Goal: Information Seeking & Learning: Learn about a topic

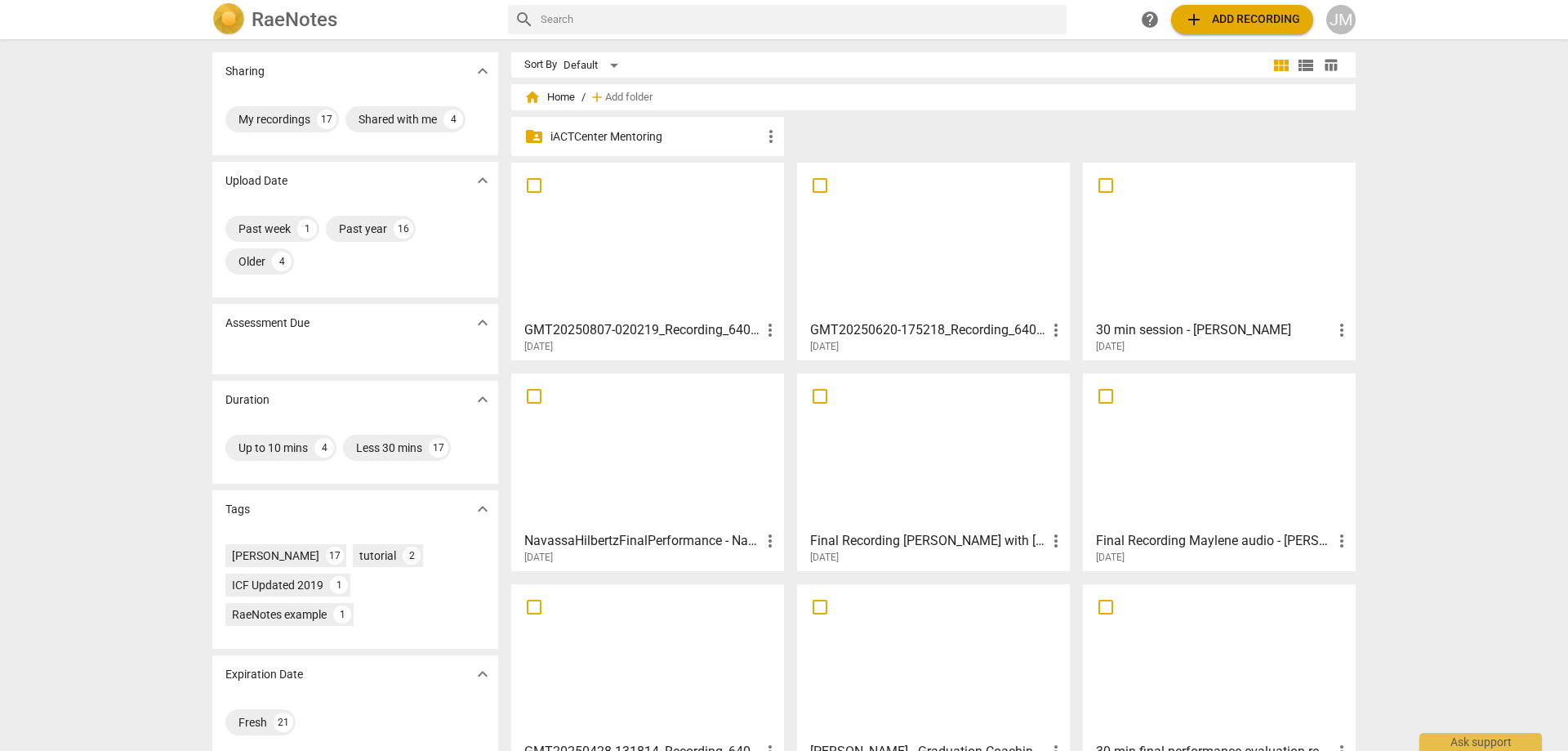
click at [663, 216] on div at bounding box center [647, 241] width 261 height 145
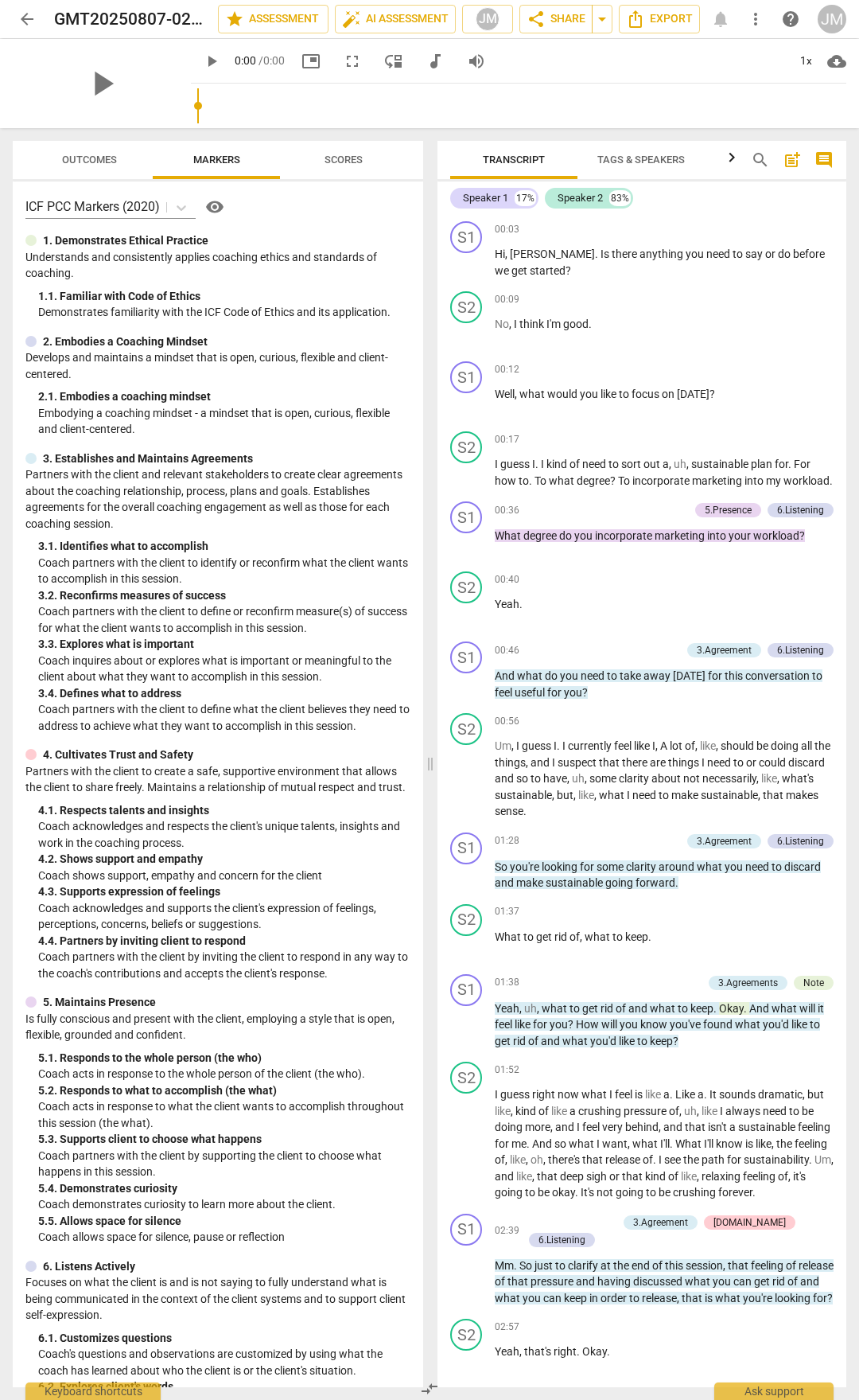
click at [89, 165] on span "Outcomes" at bounding box center [89, 161] width 93 height 21
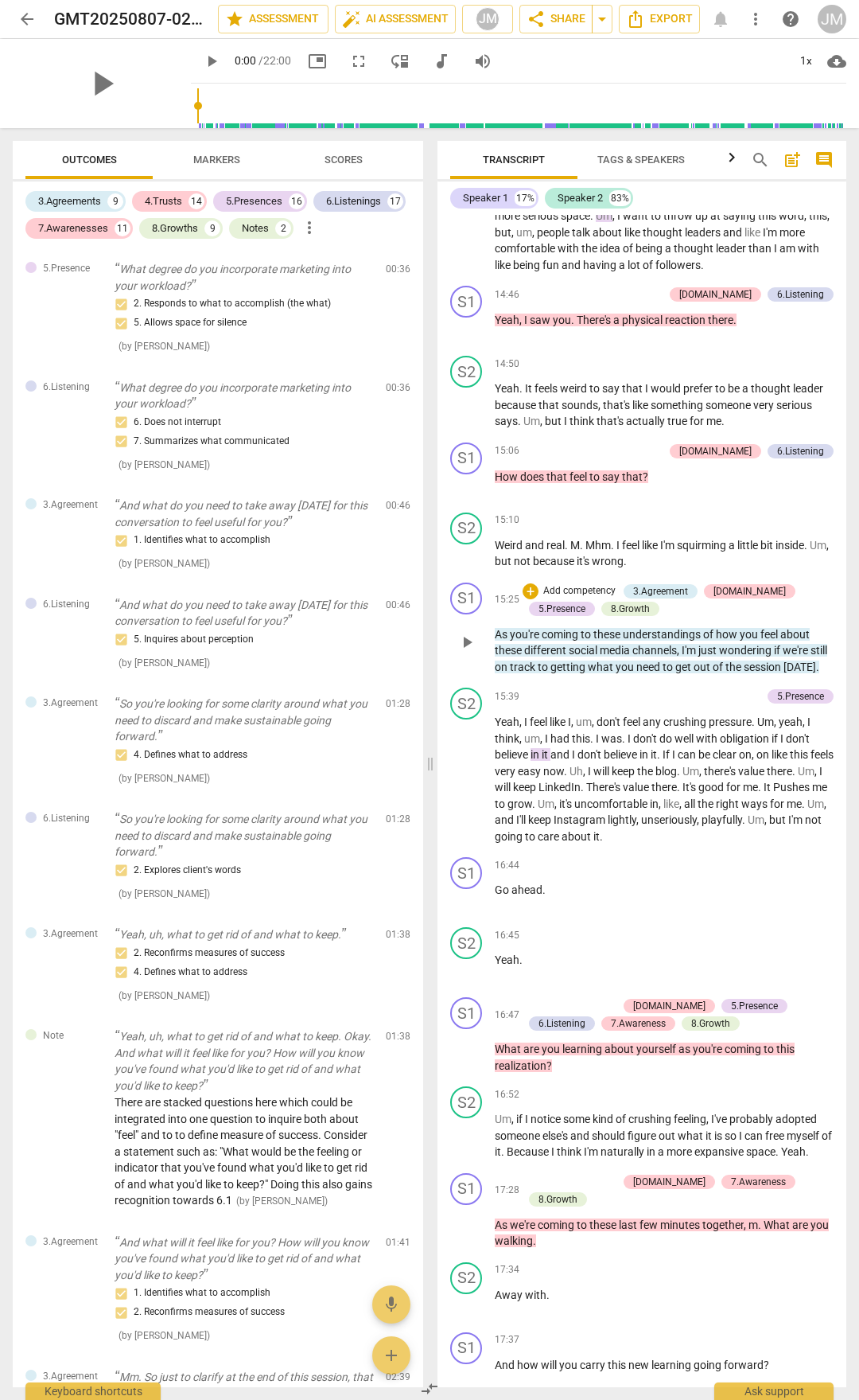
scroll to position [3897, 0]
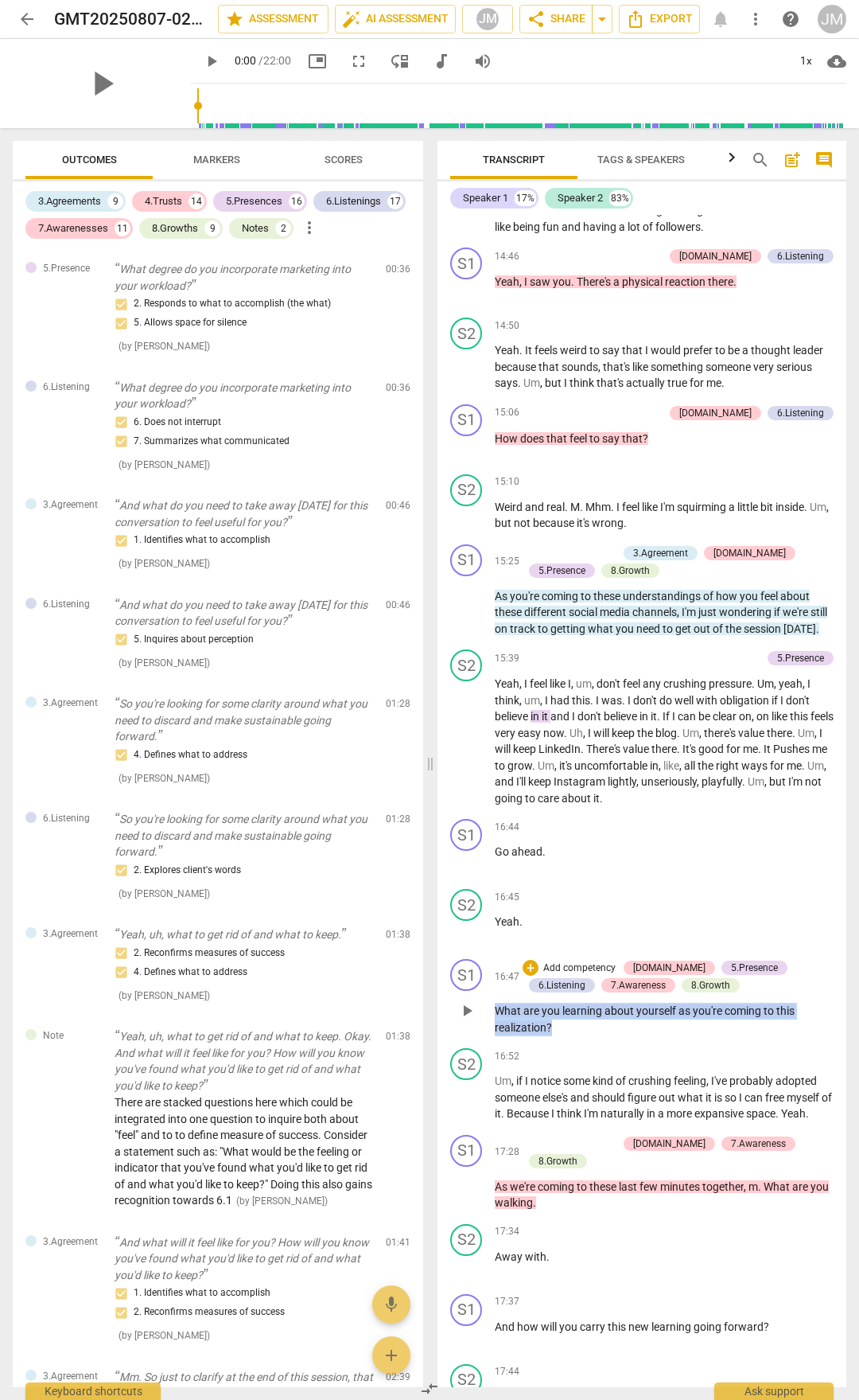
drag, startPoint x: 556, startPoint y: 1117, endPoint x: 496, endPoint y: 1103, distance: 61.6
click at [496, 731] on p "What are you learning about yourself as you're coming to this realization ?" at bounding box center [665, 1019] width 339 height 33
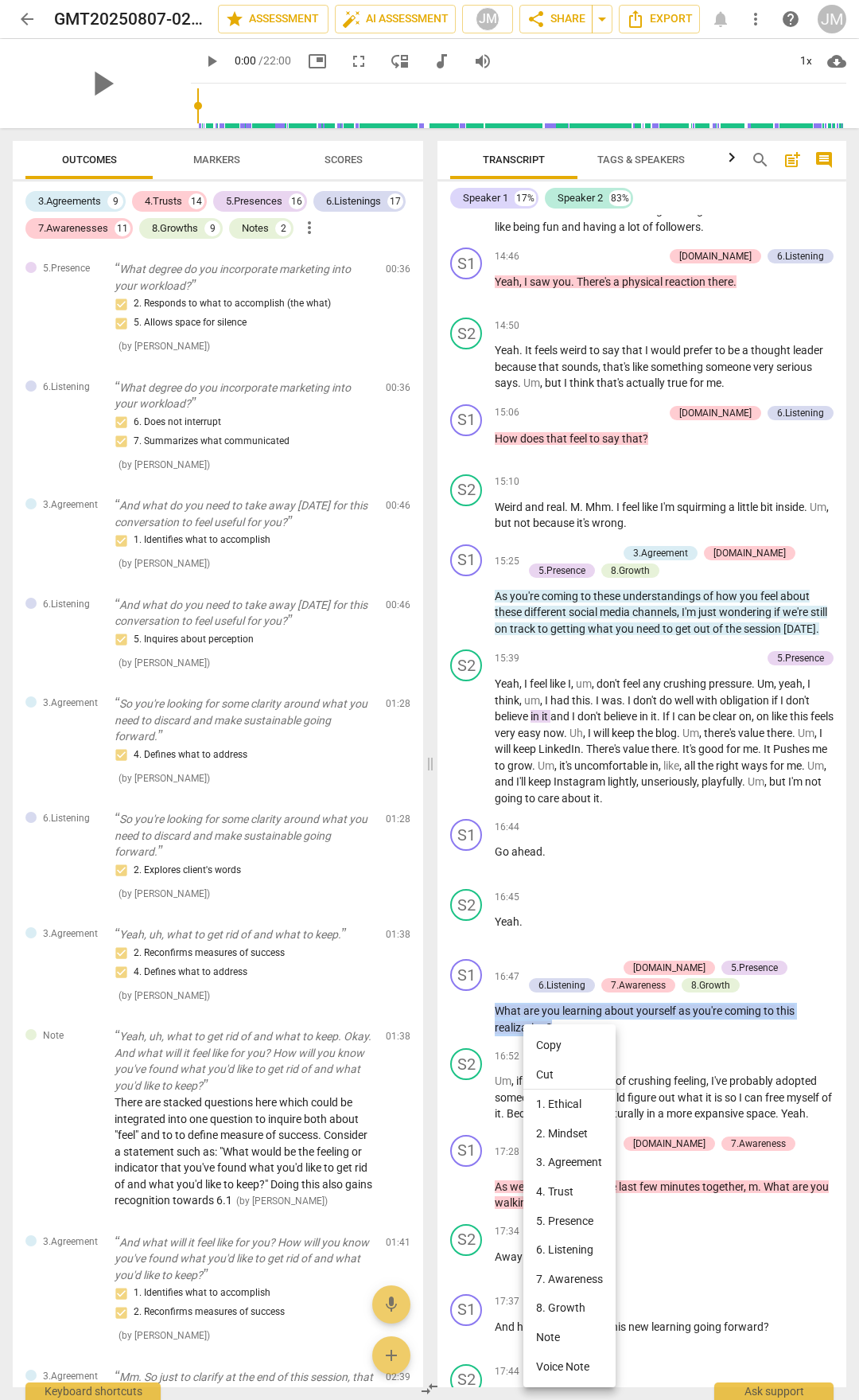
click at [569, 731] on li "Copy" at bounding box center [570, 1045] width 92 height 29
copy p "What are you learning about yourself as you're coming to this realization ?"
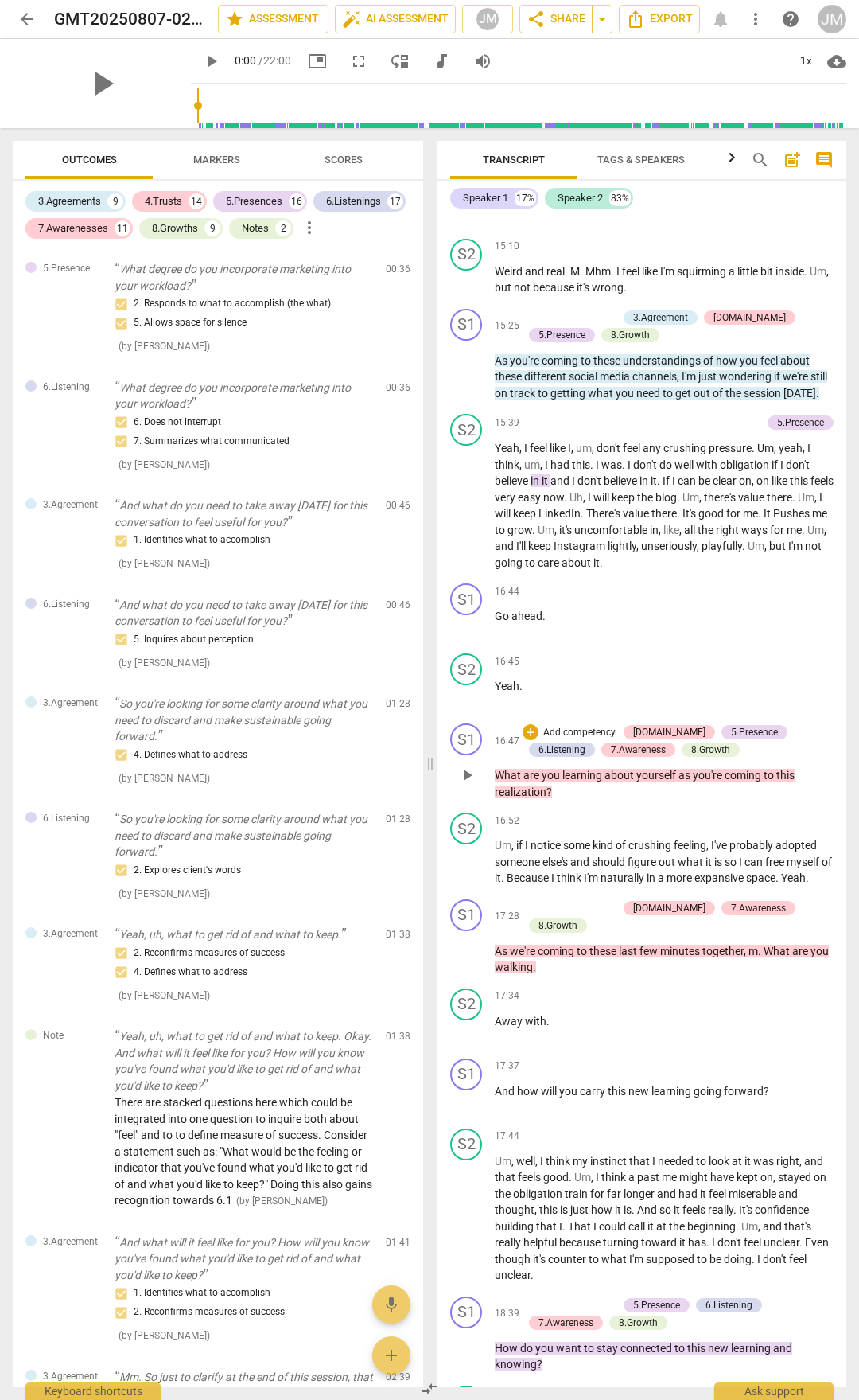
scroll to position [4136, 0]
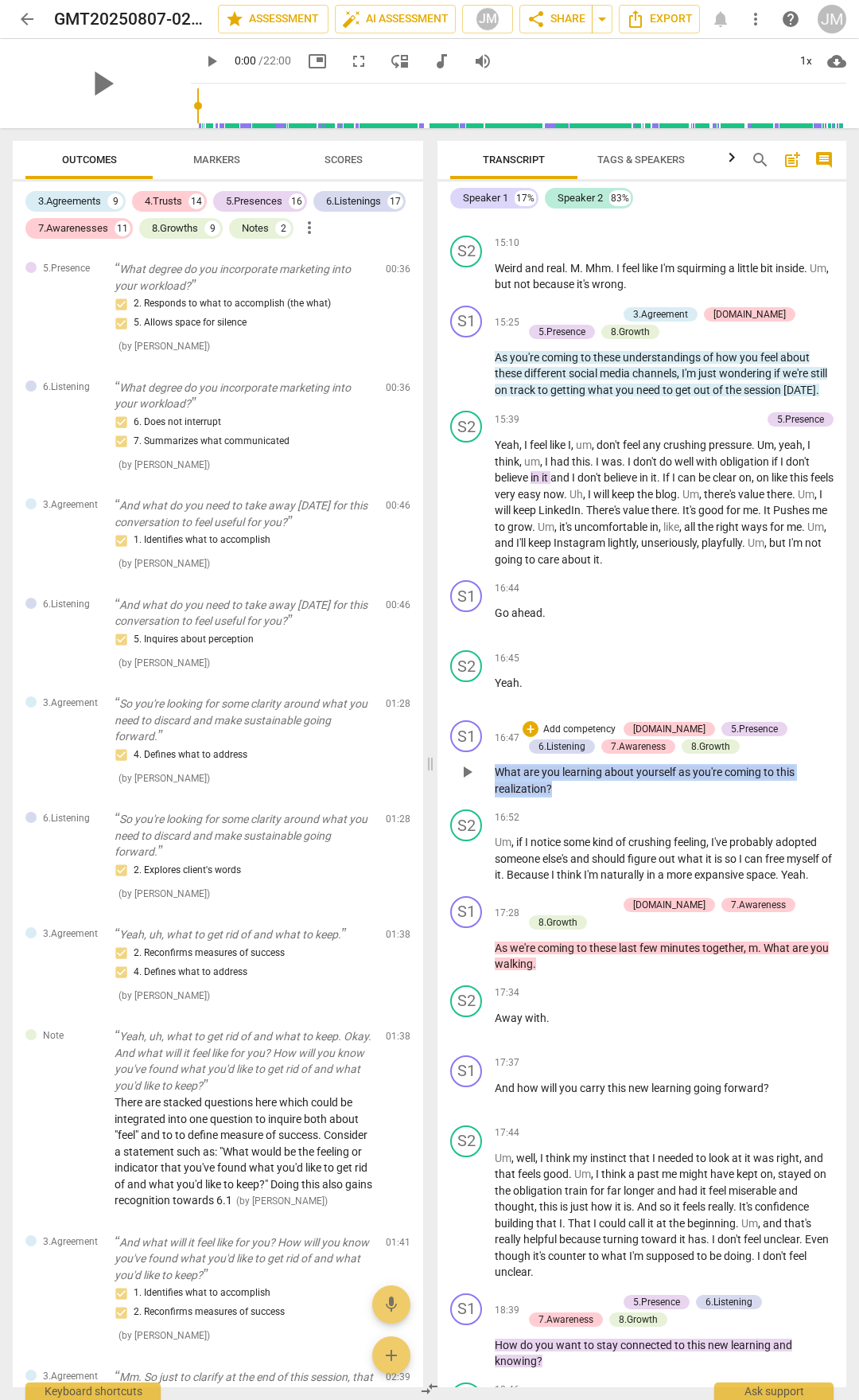
drag, startPoint x: 556, startPoint y: 884, endPoint x: 499, endPoint y: 869, distance: 58.9
click at [499, 731] on p "What are you learning about yourself as you're coming to this realization ?" at bounding box center [665, 780] width 339 height 33
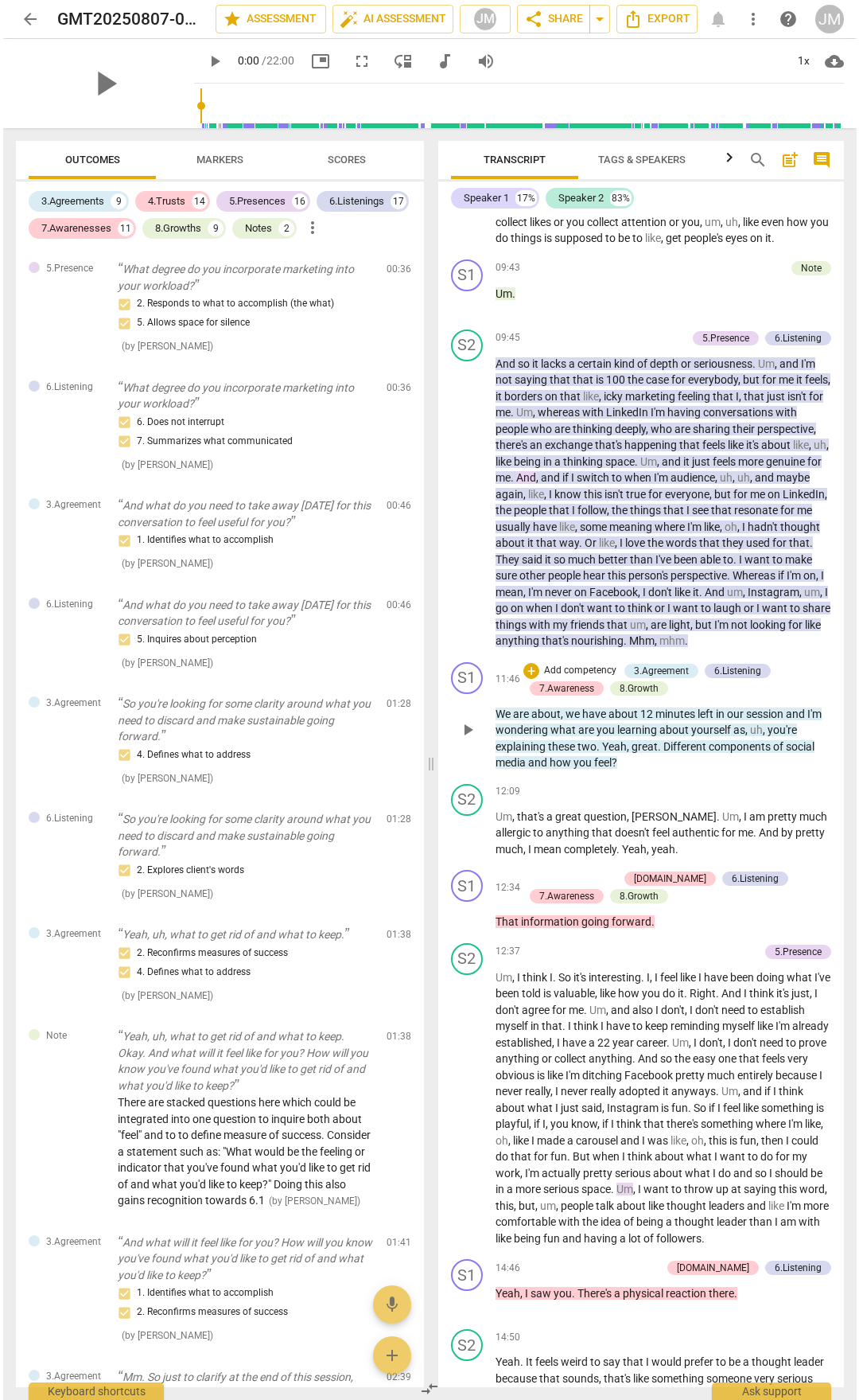
scroll to position [2863, 0]
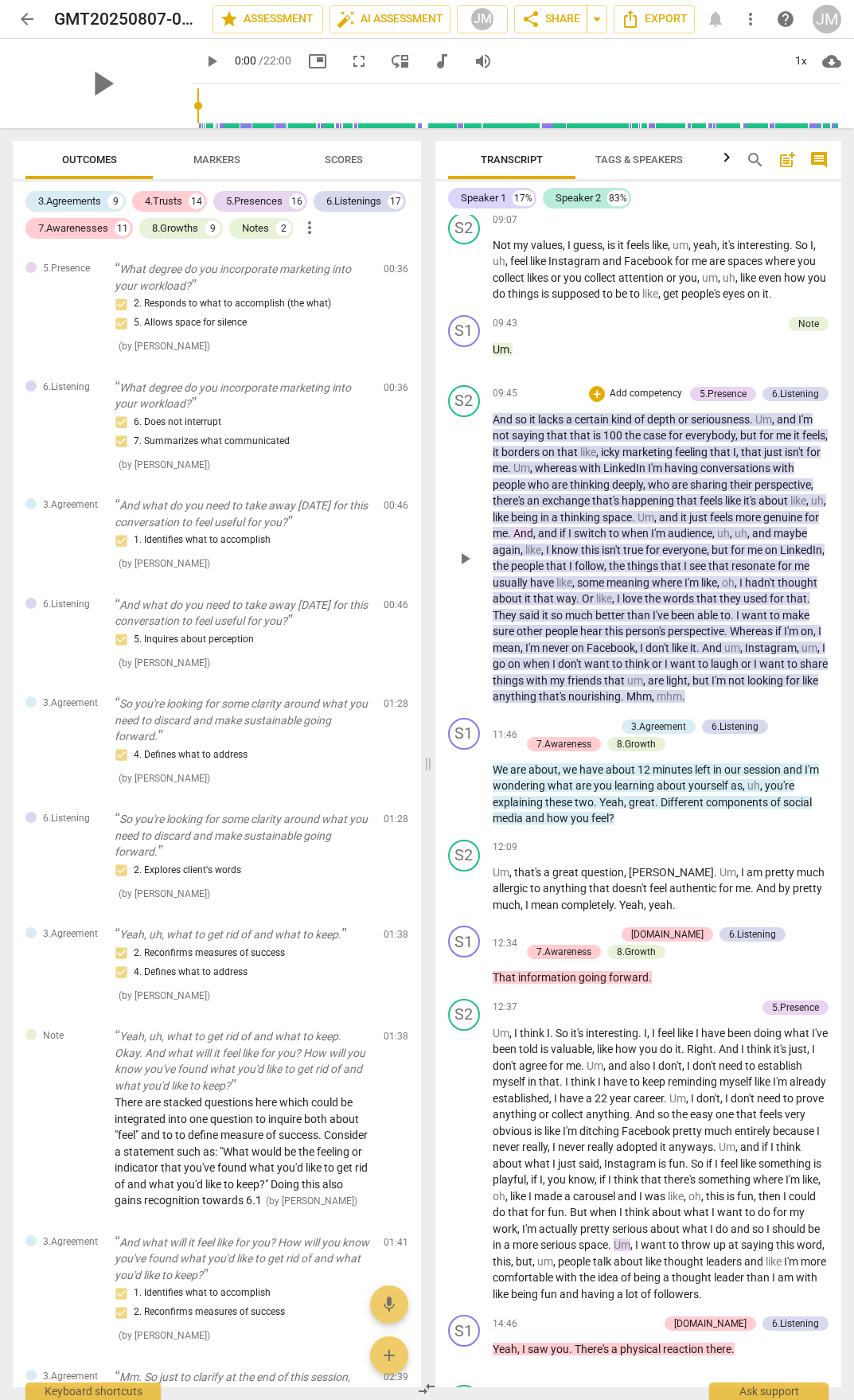
click at [717, 701] on p "And so it lacks a certain kind of depth or seriousness . Um , and I'm not sayin…" at bounding box center [660, 558] width 336 height 294
click at [717, 702] on p "And so it lacks a certain kind of depth or seriousness . Um , and I'm not sayin…" at bounding box center [660, 558] width 336 height 294
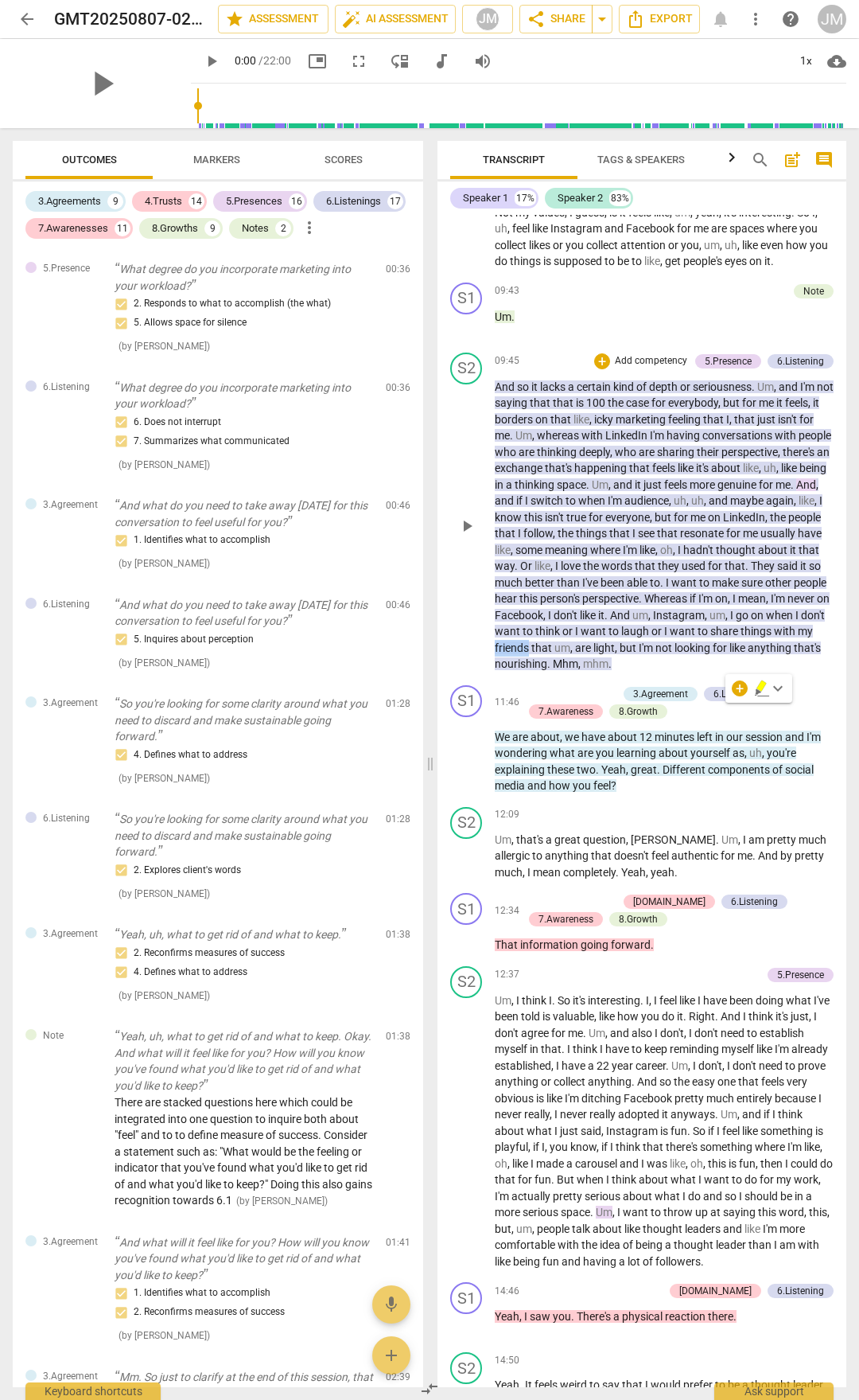
click at [532, 654] on span "friends" at bounding box center [513, 648] width 36 height 12
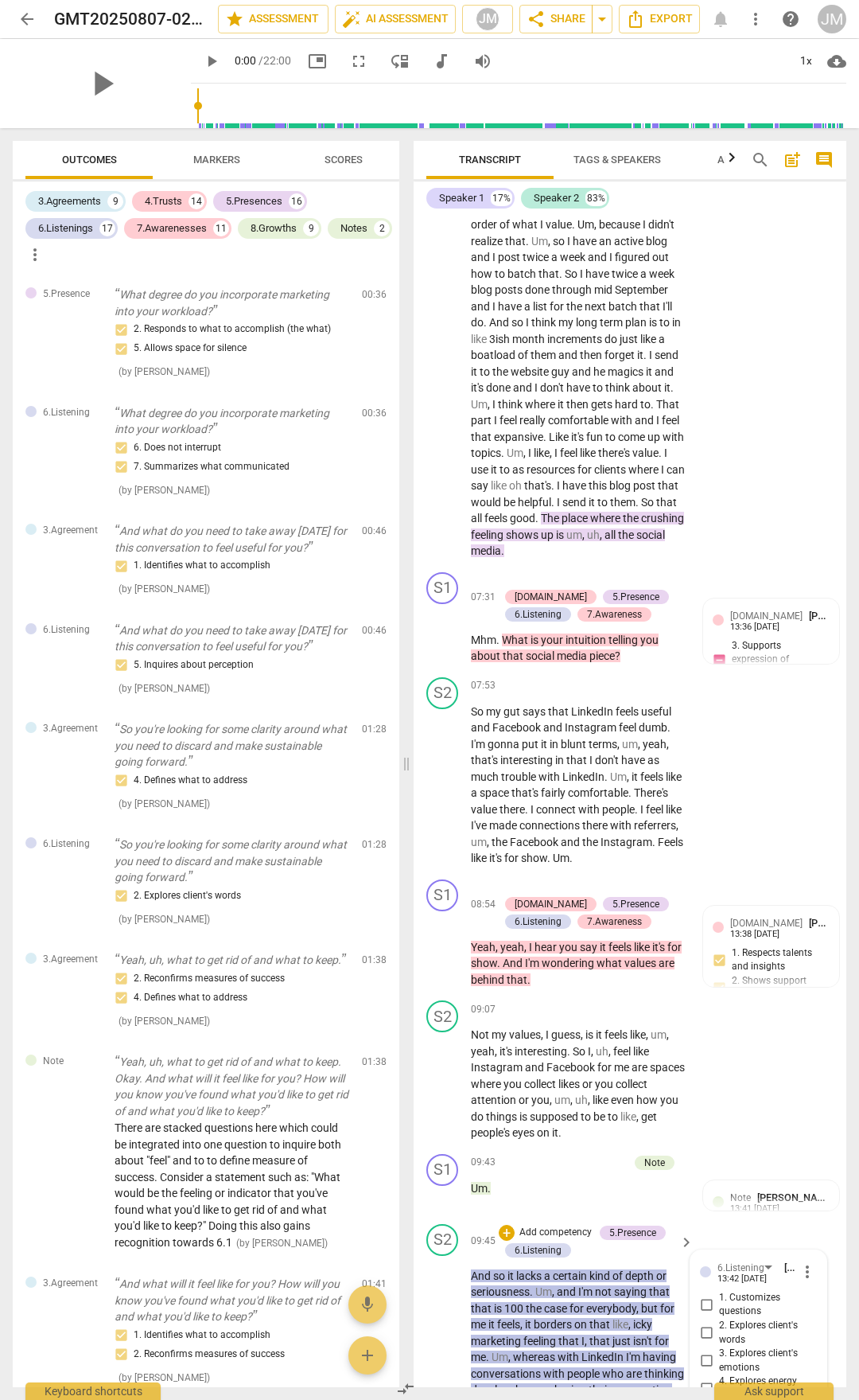
scroll to position [3640, 0]
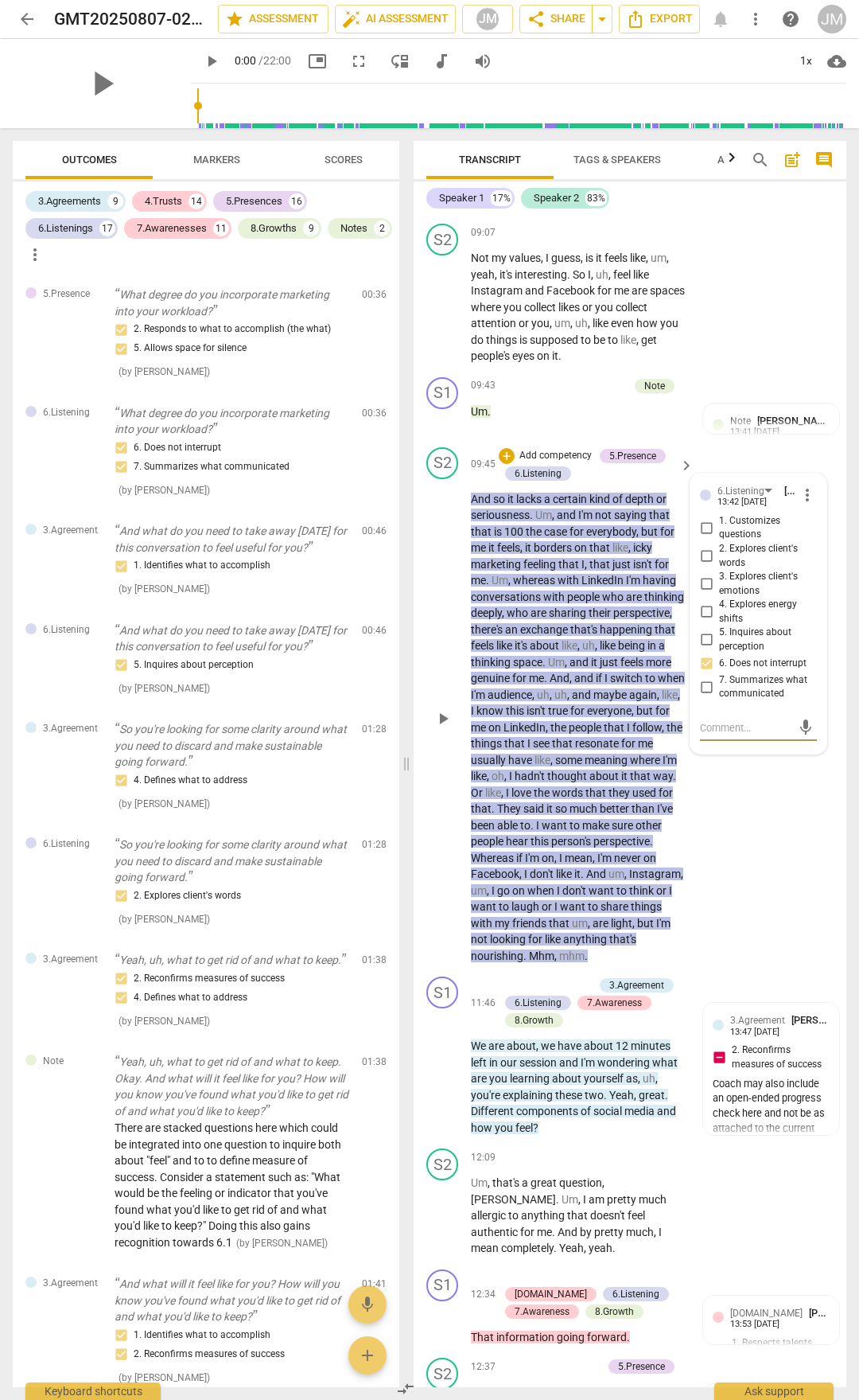
click at [698, 673] on input "6. Does not interrupt" at bounding box center [706, 664] width 26 height 20
checkbox input "true"
click at [495, 731] on span "with" at bounding box center [483, 923] width 24 height 12
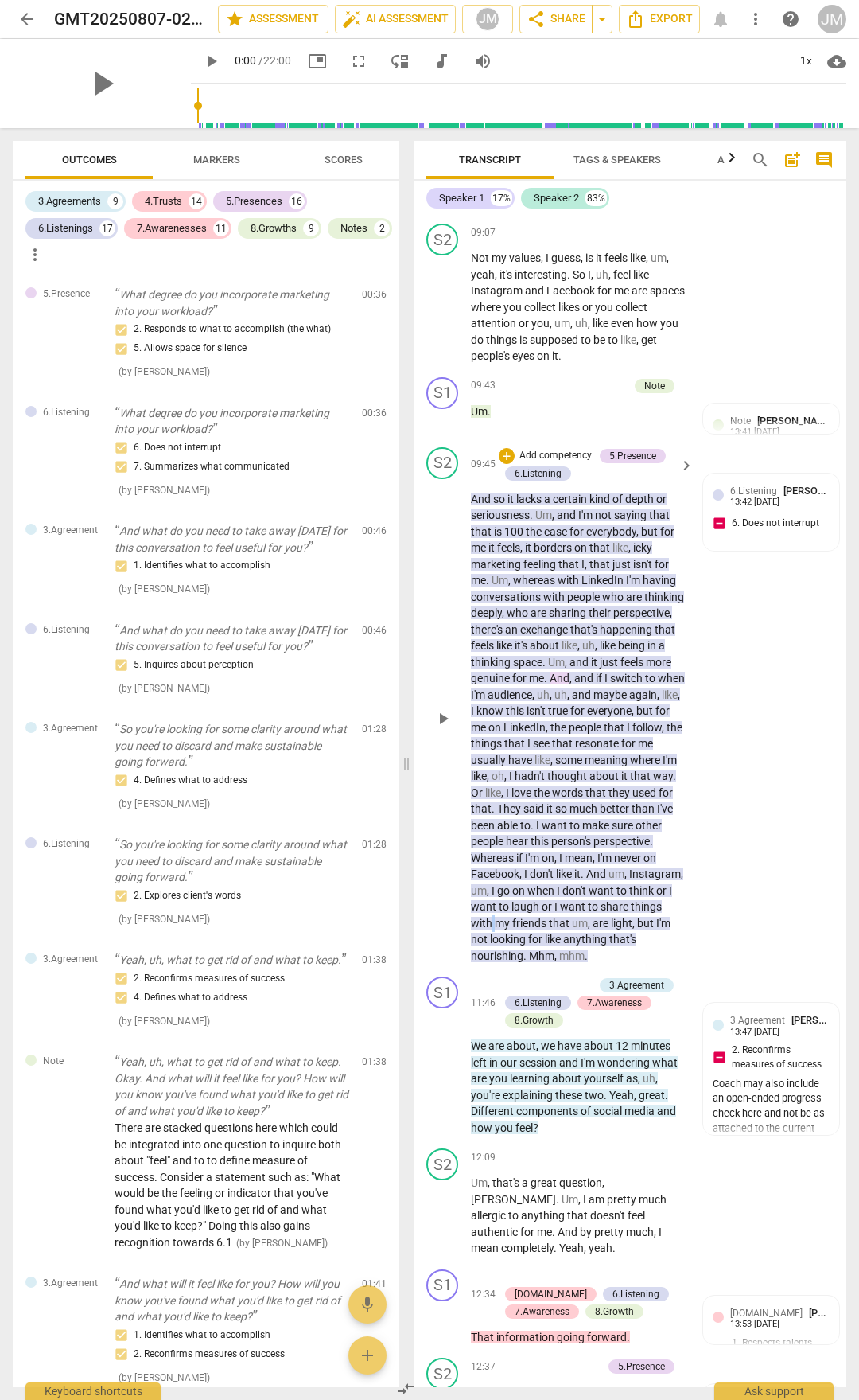
click at [495, 731] on span "with" at bounding box center [483, 923] width 24 height 12
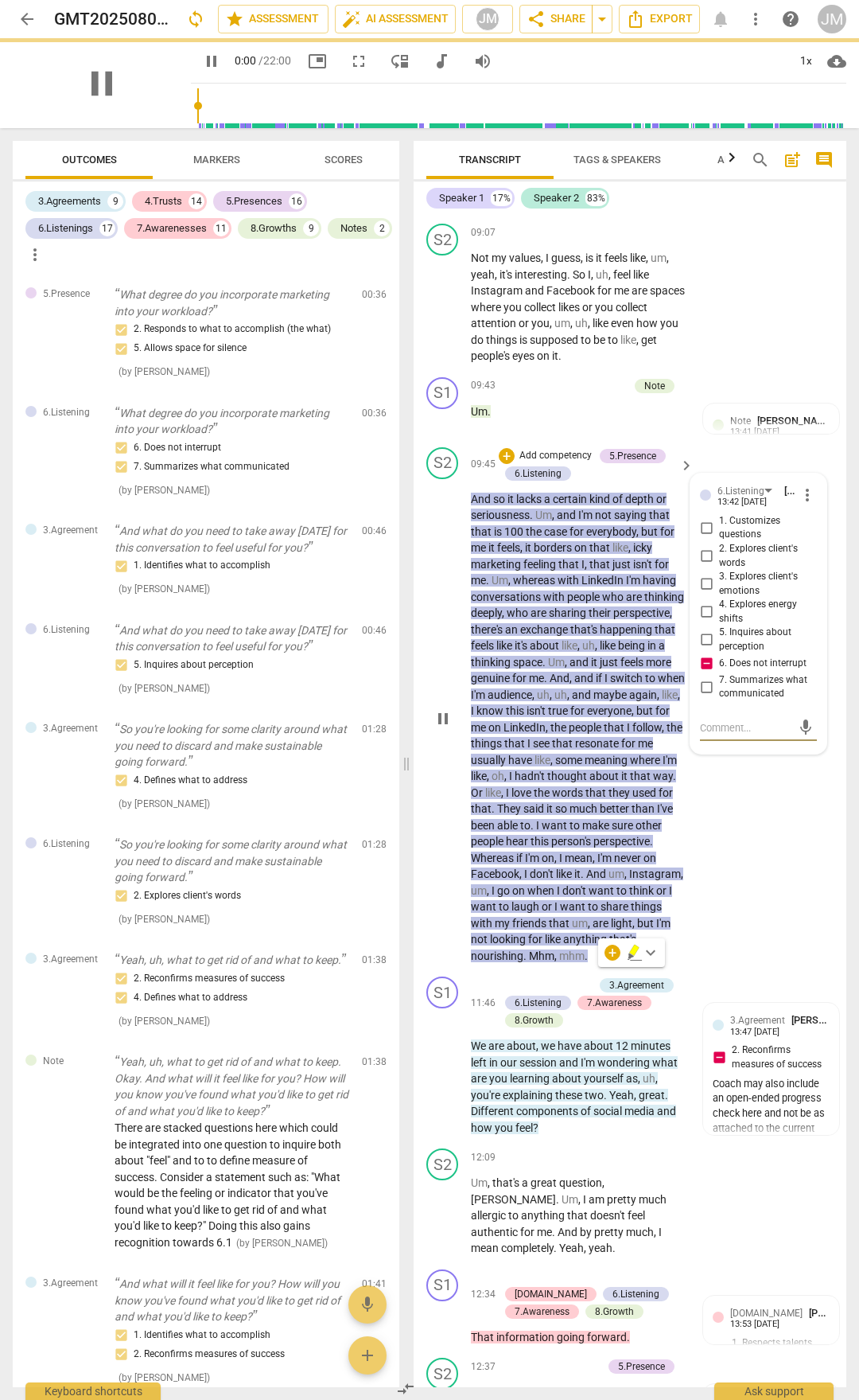
click at [445, 728] on span "pause" at bounding box center [444, 719] width 20 height 20
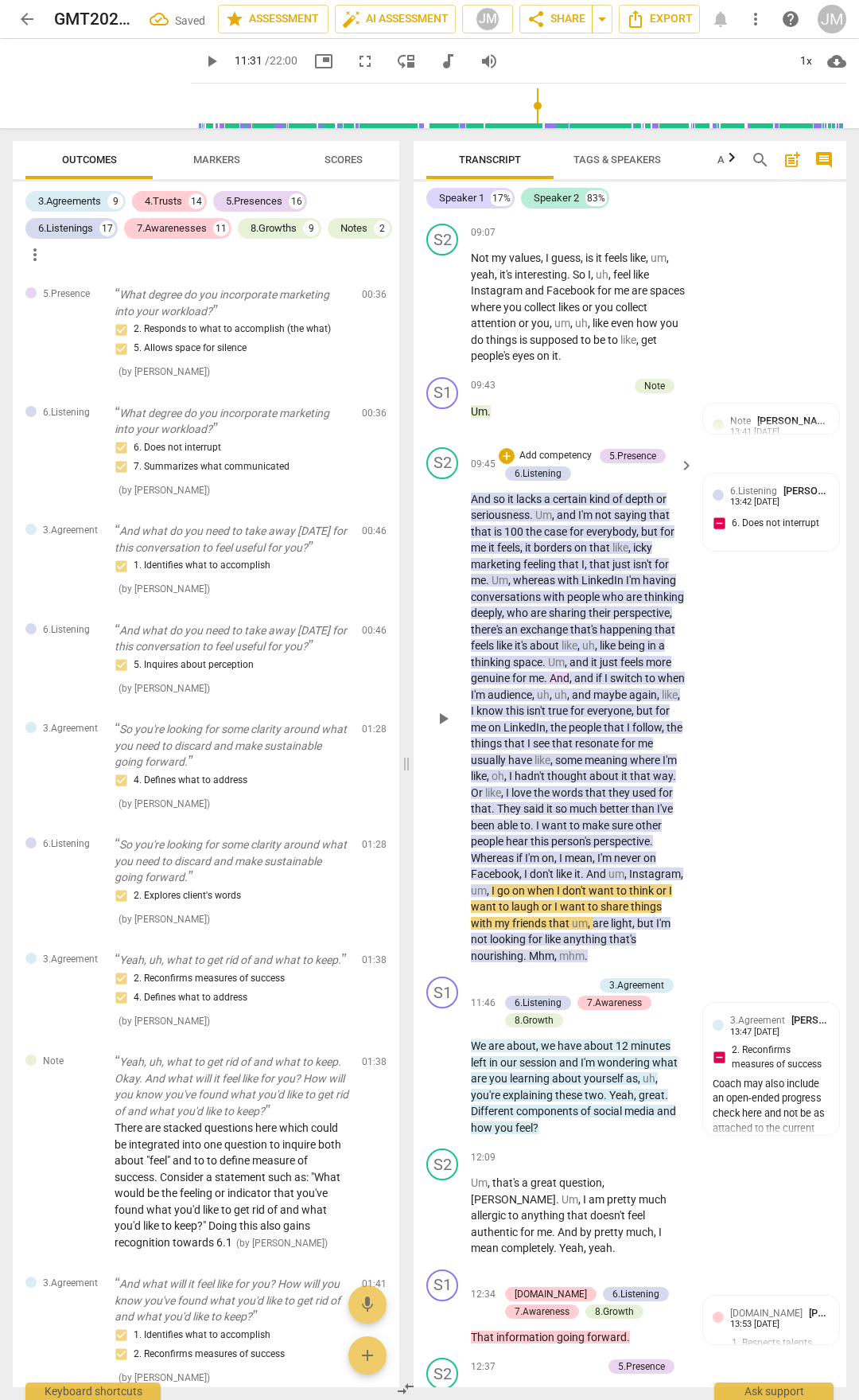
click at [446, 728] on span "play_arrow" at bounding box center [444, 719] width 20 height 20
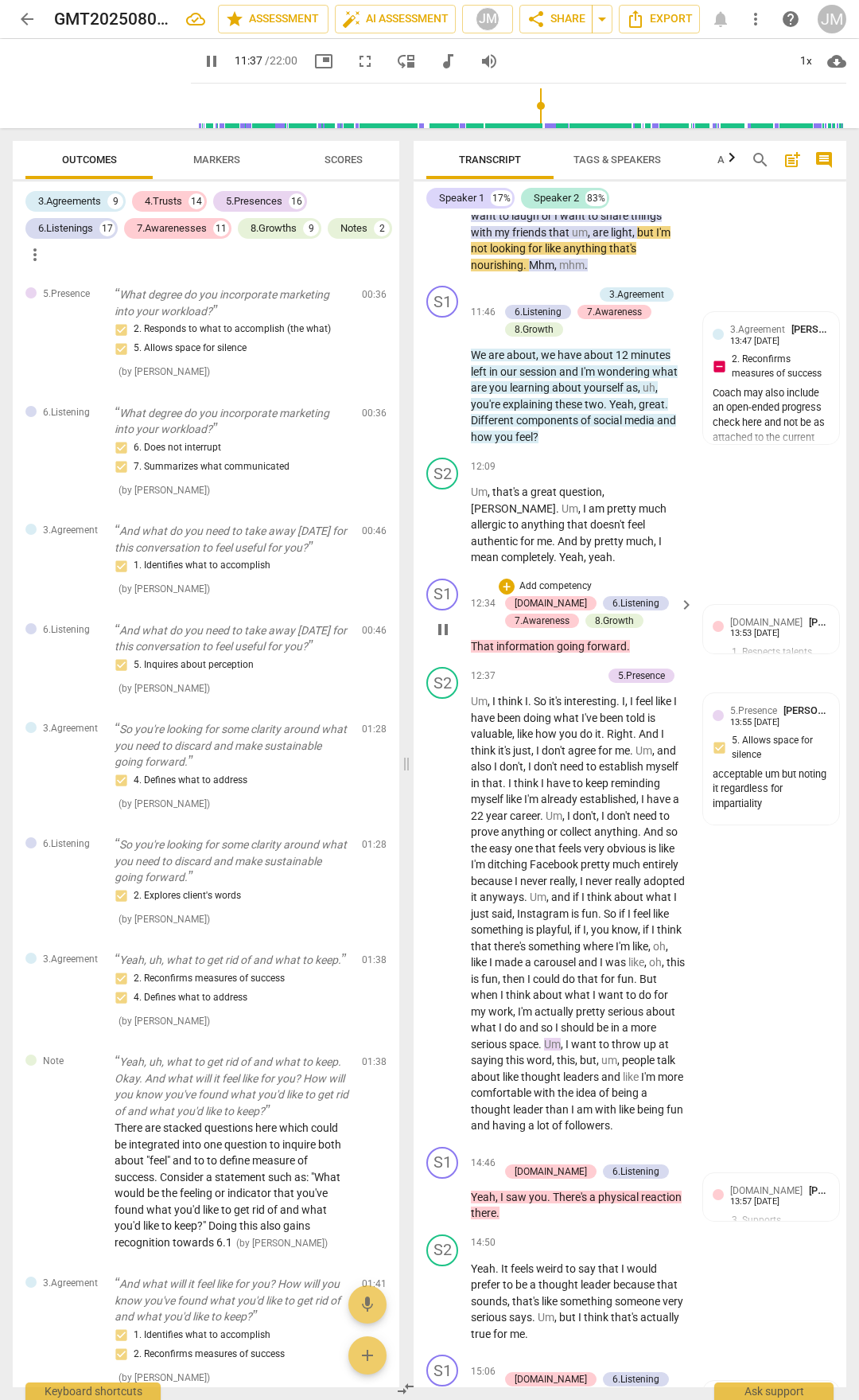
scroll to position [4435, 0]
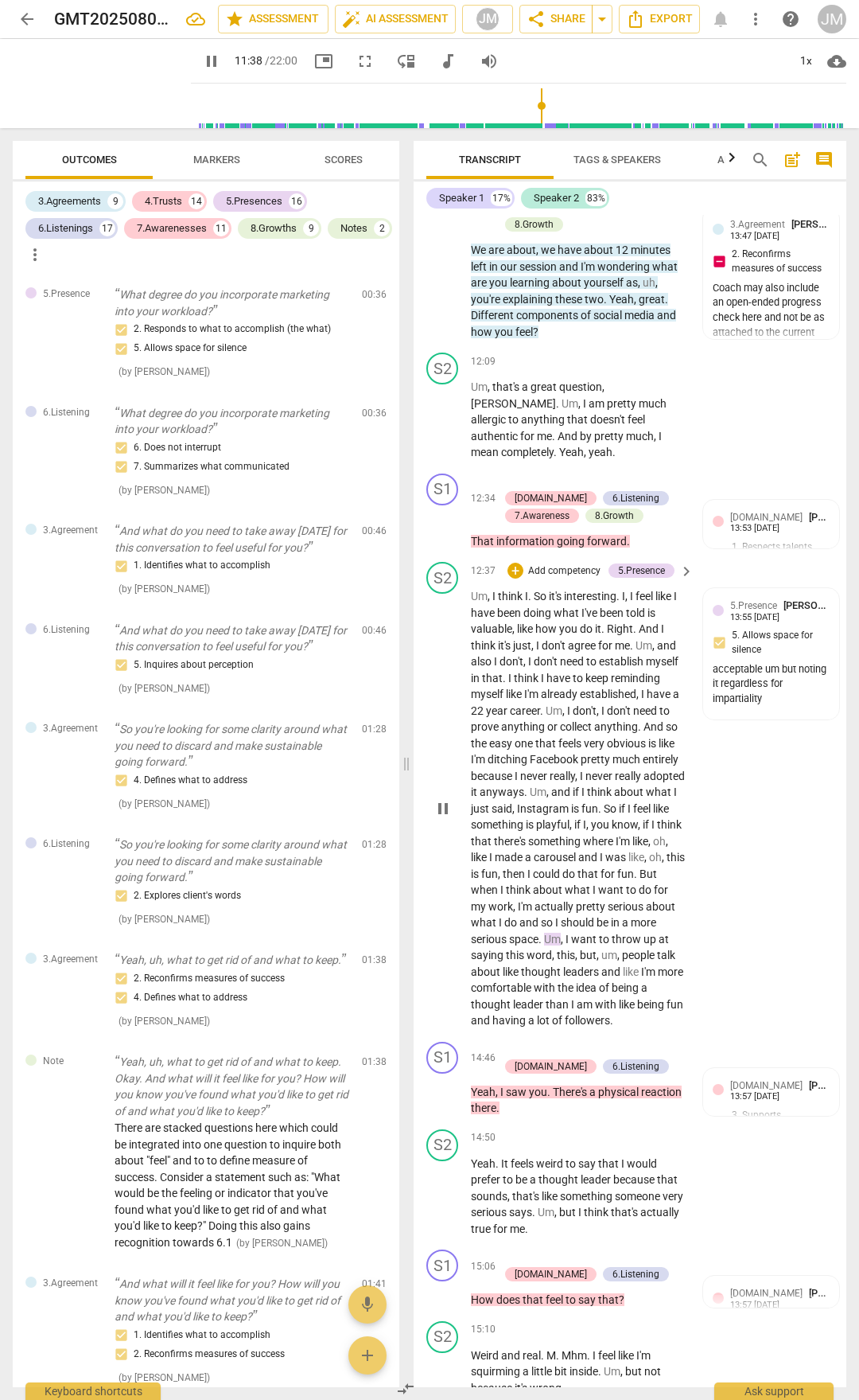
click at [503, 731] on span "about" at bounding box center [487, 971] width 32 height 12
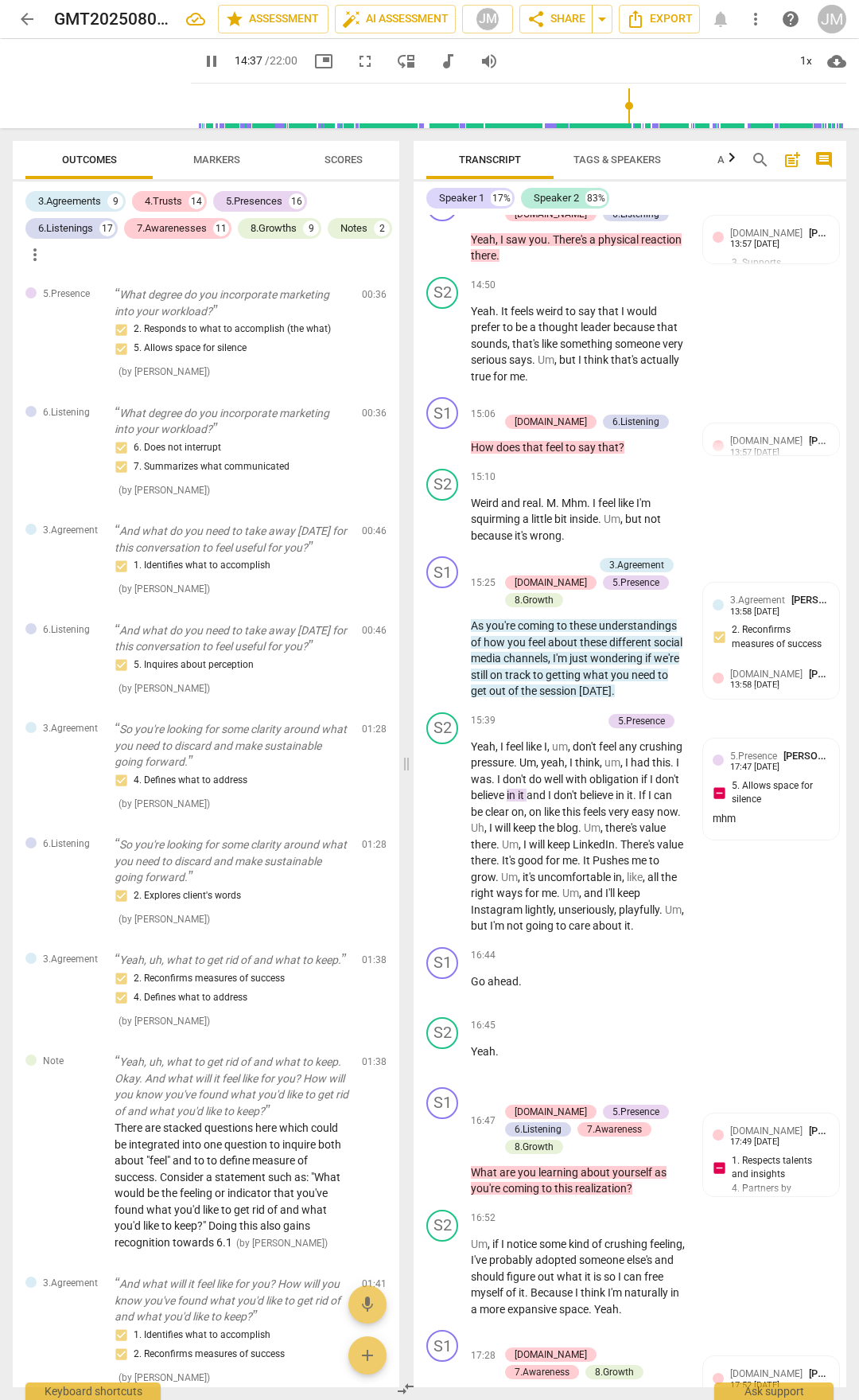
scroll to position [5390, 0]
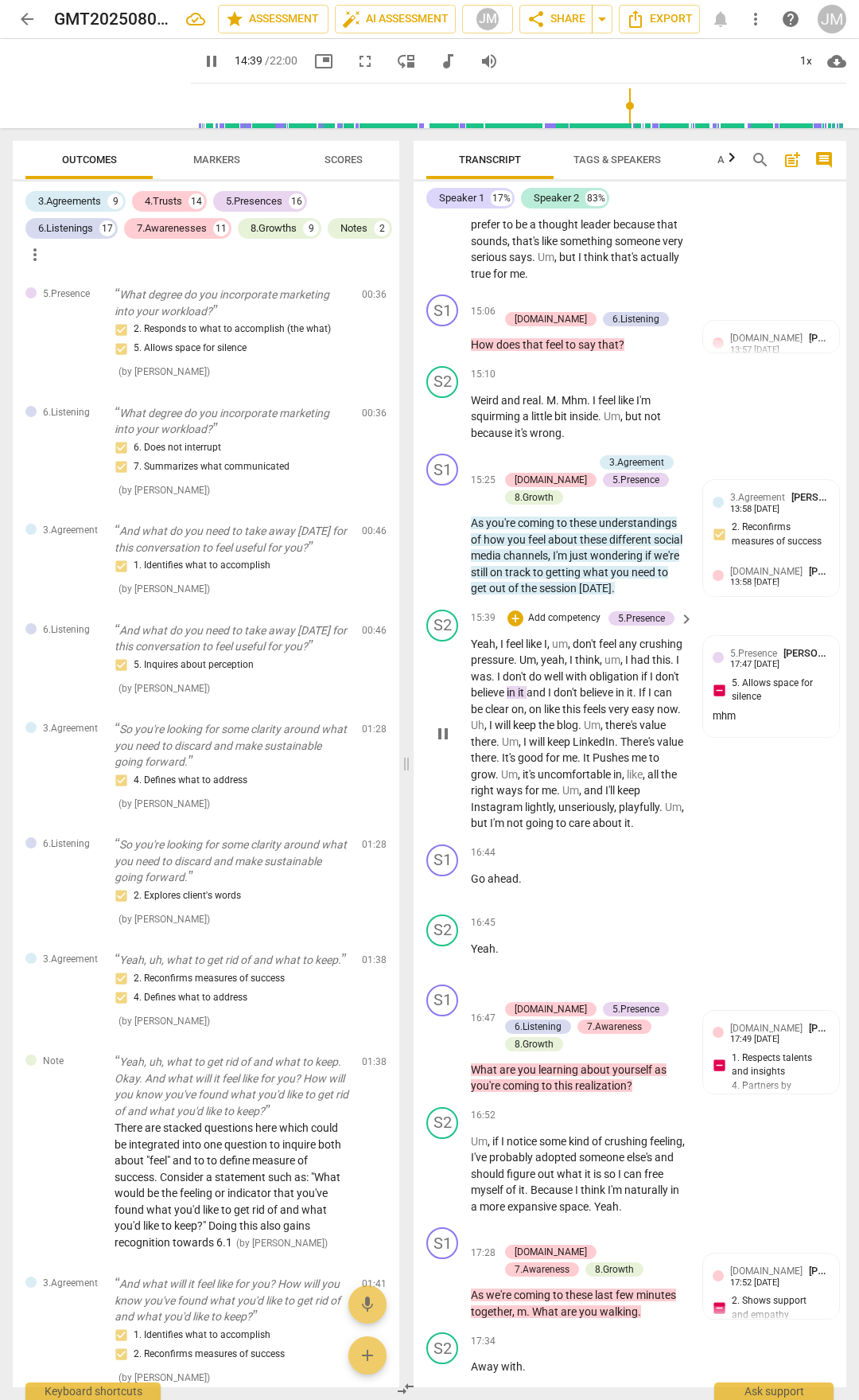
click at [581, 731] on p "Yeah , I feel like I , um , don't feel any crushing pressure . Um , yeah , I th…" at bounding box center [579, 733] width 215 height 196
click at [585, 731] on p "Yeah , I feel like I , um , don't feel any crushing pressure . Um , yeah , I th…" at bounding box center [579, 733] width 215 height 196
click at [495, 731] on span "grow" at bounding box center [484, 774] width 25 height 12
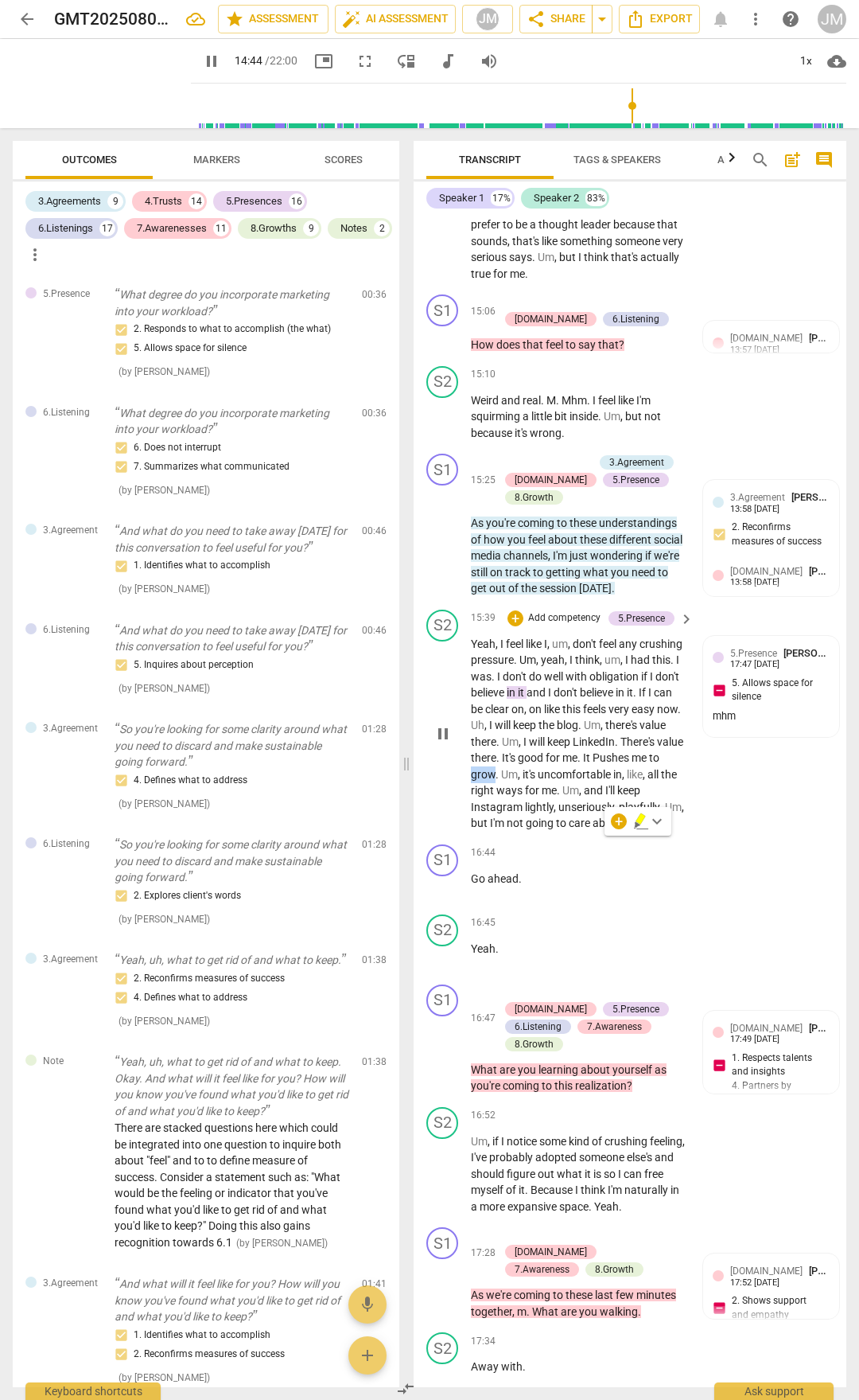
click at [495, 731] on span "grow" at bounding box center [484, 774] width 25 height 12
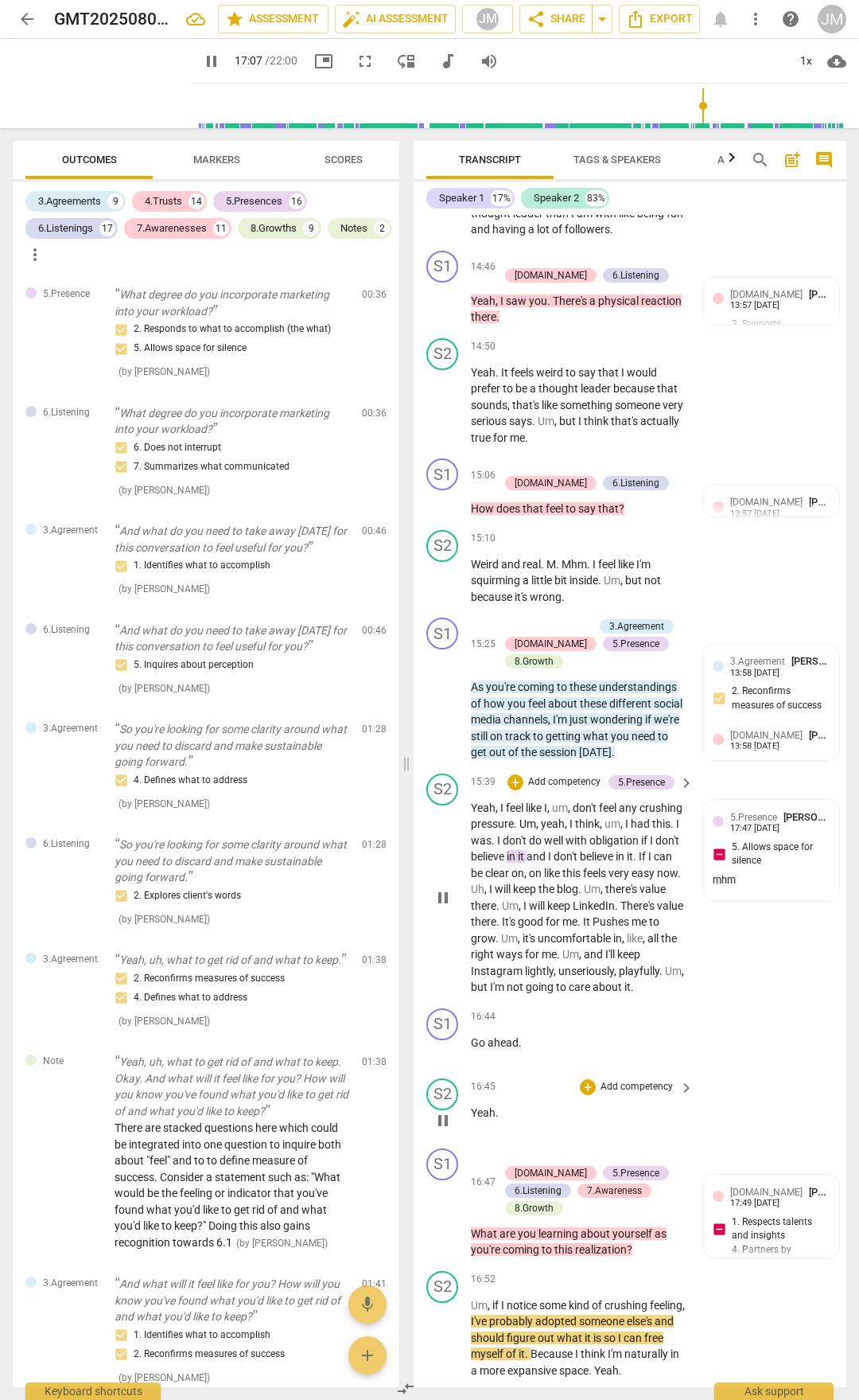
scroll to position [5469, 0]
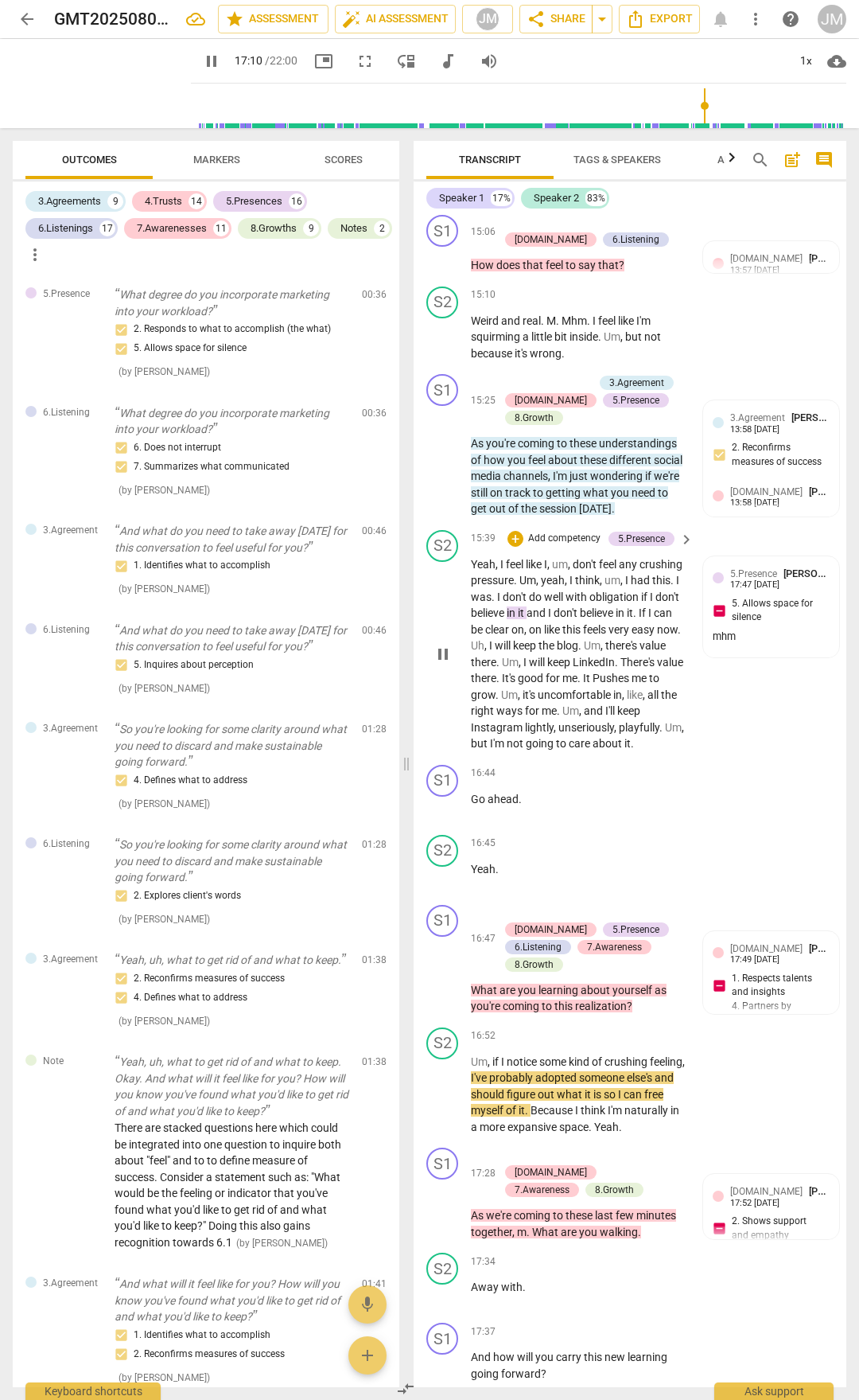
click at [444, 664] on span "pause" at bounding box center [444, 654] width 20 height 20
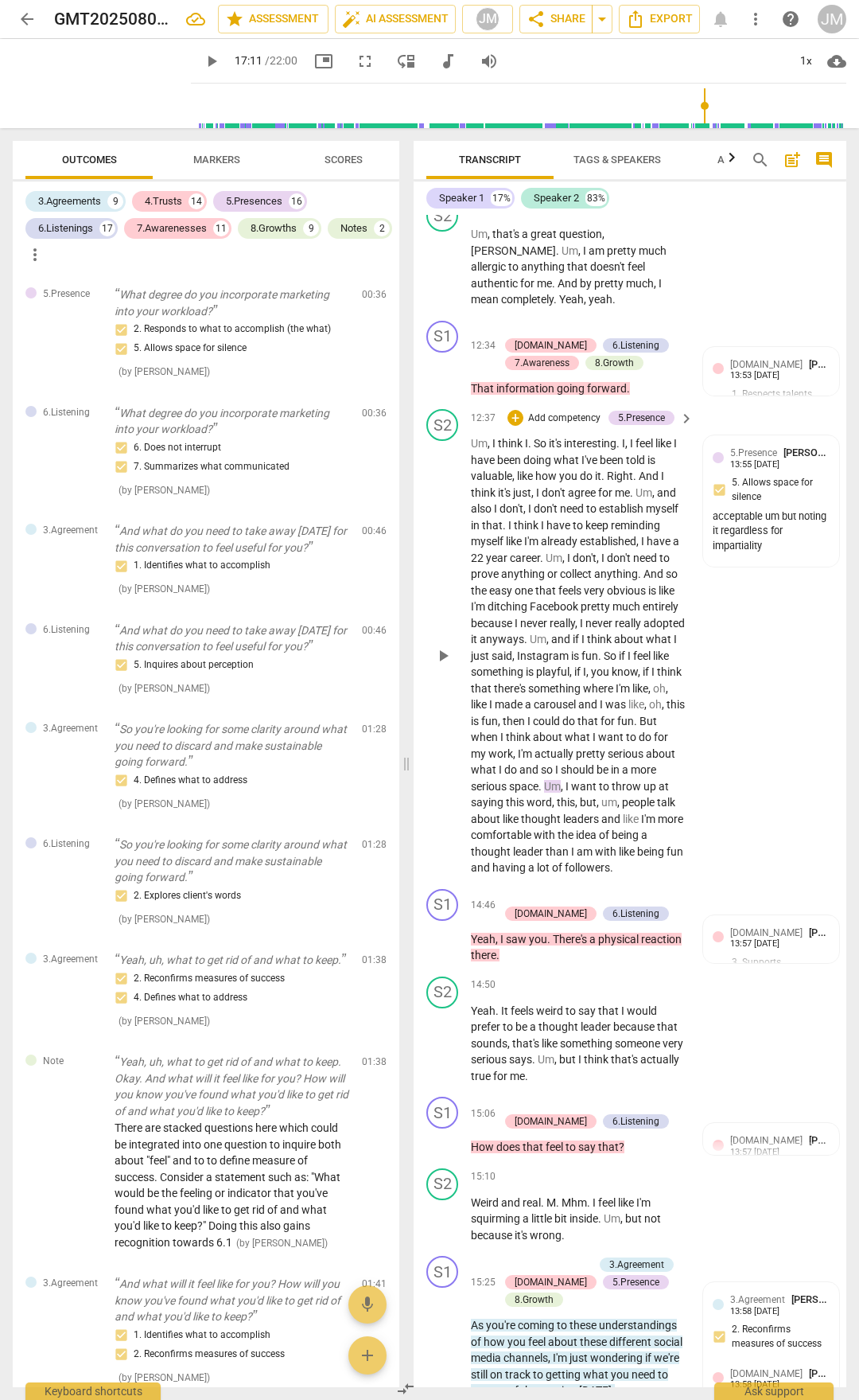
scroll to position [4435, 0]
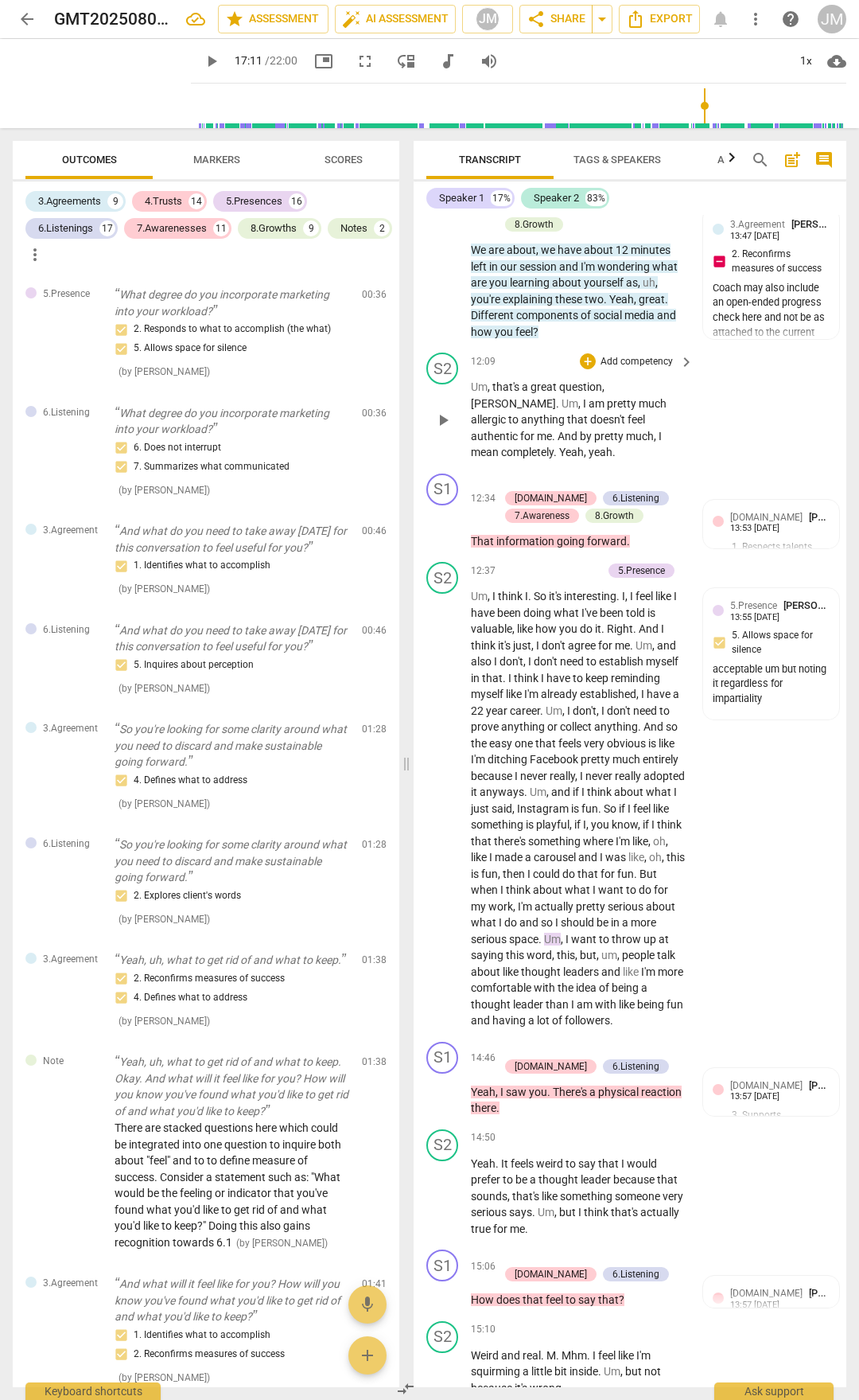
click at [521, 426] on span "to" at bounding box center [515, 419] width 12 height 12
click at [442, 430] on span "pause" at bounding box center [444, 421] width 20 height 20
type input "748"
drag, startPoint x: 543, startPoint y: 1172, endPoint x: 471, endPoint y: 1159, distance: 73.2
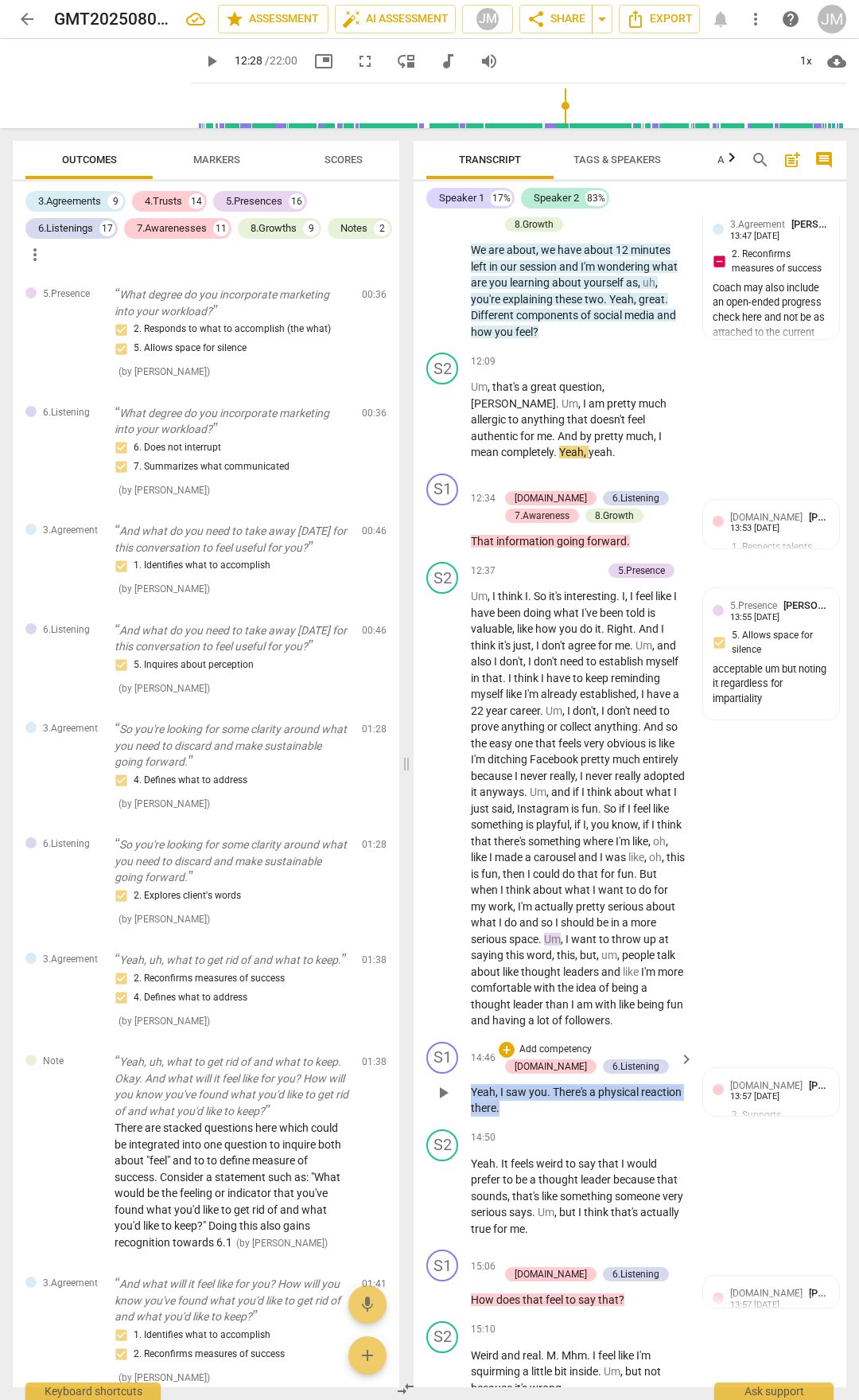
click at [471, 731] on p "Yeah , I saw you . There's a physical reaction there ." at bounding box center [579, 1100] width 215 height 33
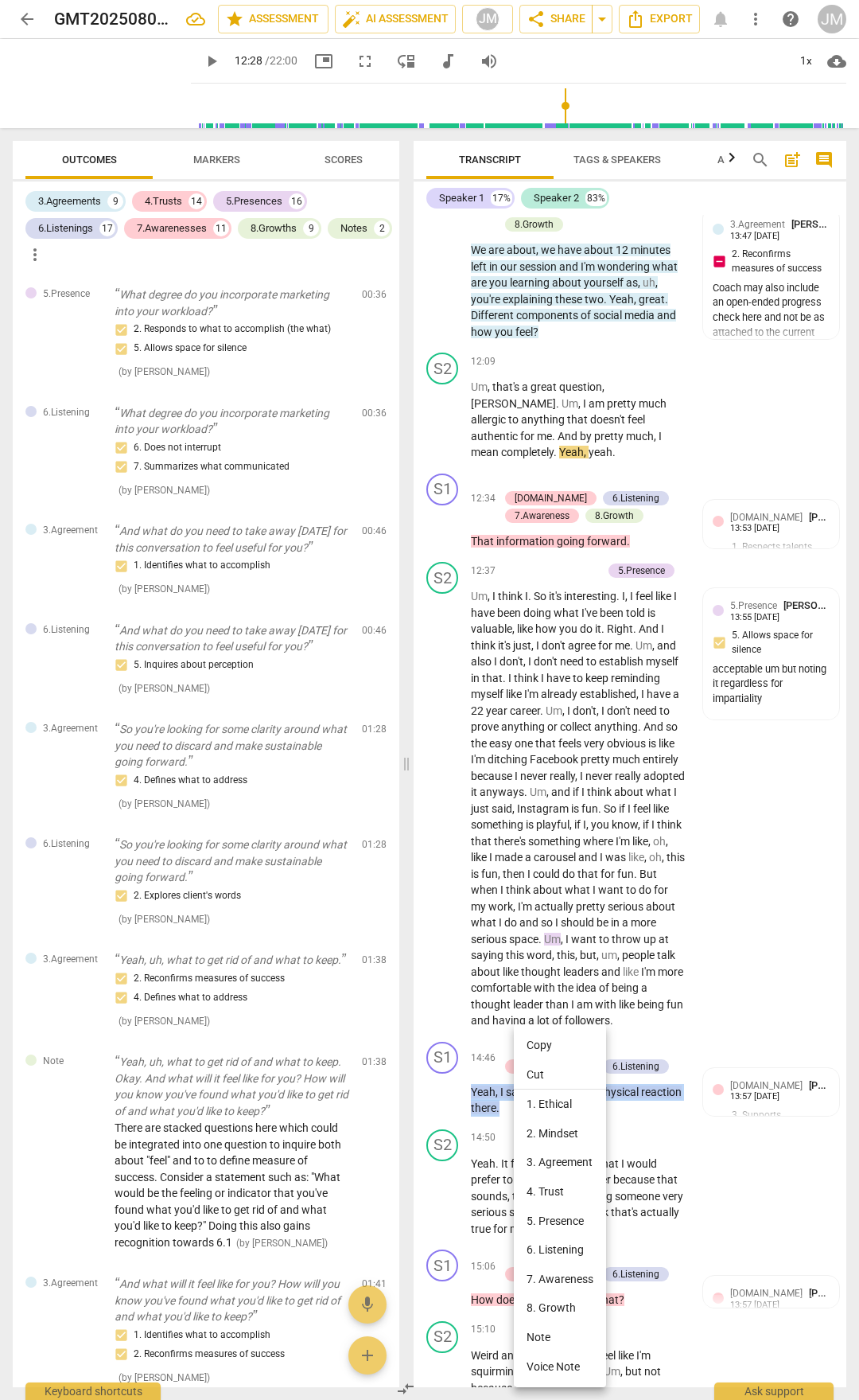
click at [571, 731] on li "Copy" at bounding box center [560, 1045] width 92 height 29
copy p "Yeah , I saw you . There's a physical reaction there ."
